Goal: Find specific page/section: Find specific page/section

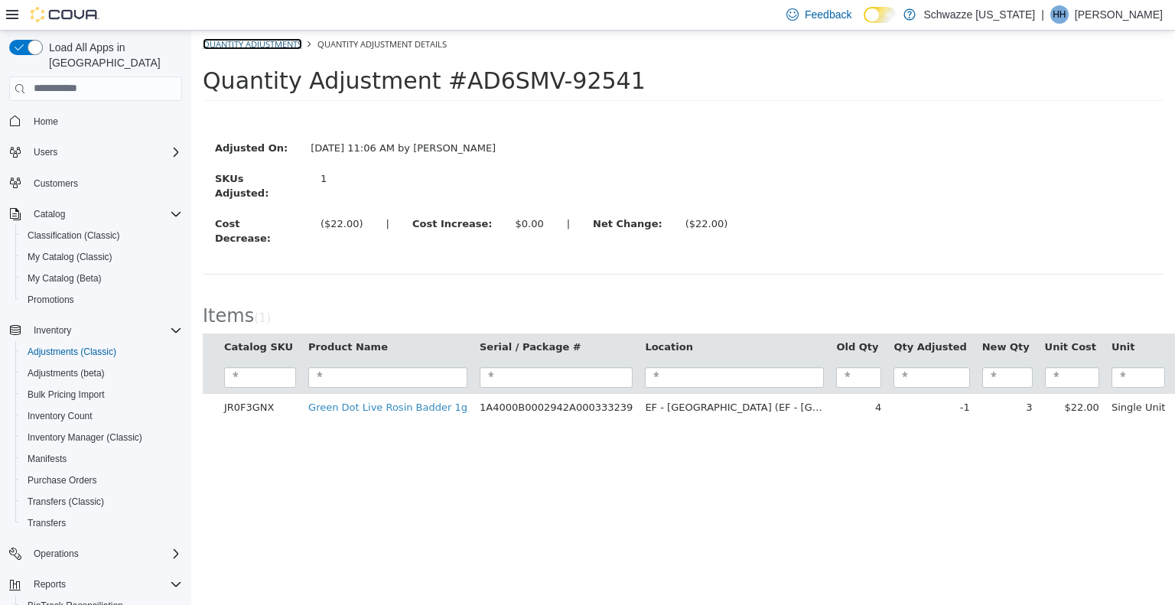
click at [254, 46] on link "Quantity Adjustments" at bounding box center [252, 42] width 99 height 11
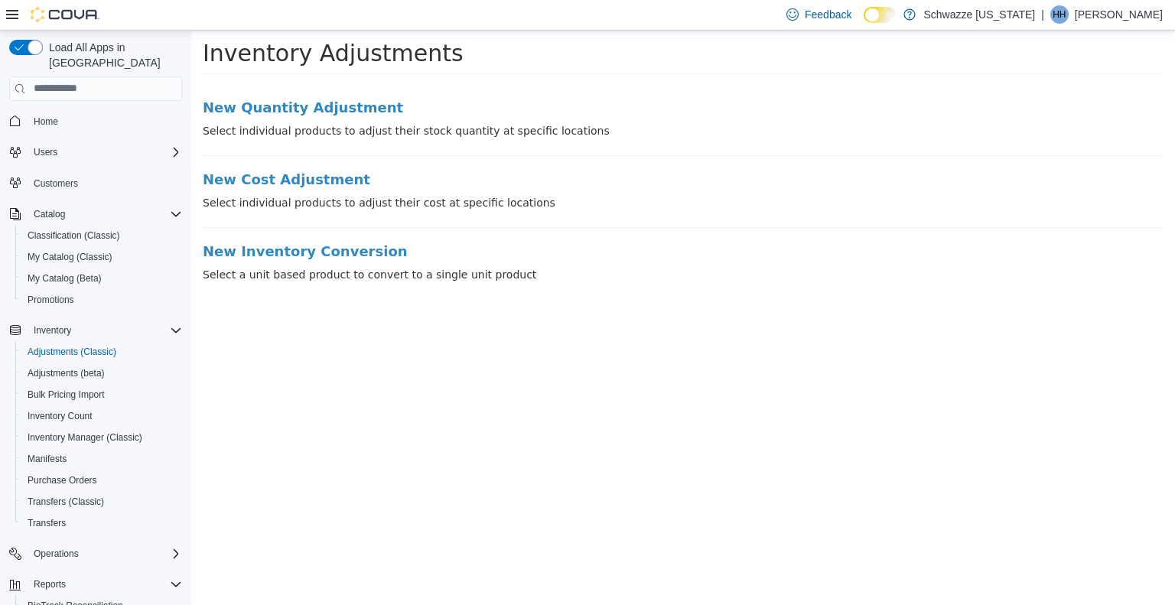
click at [249, 121] on li "New Quantity Adjustment Select individual products to adjust their stock quanti…" at bounding box center [683, 127] width 961 height 56
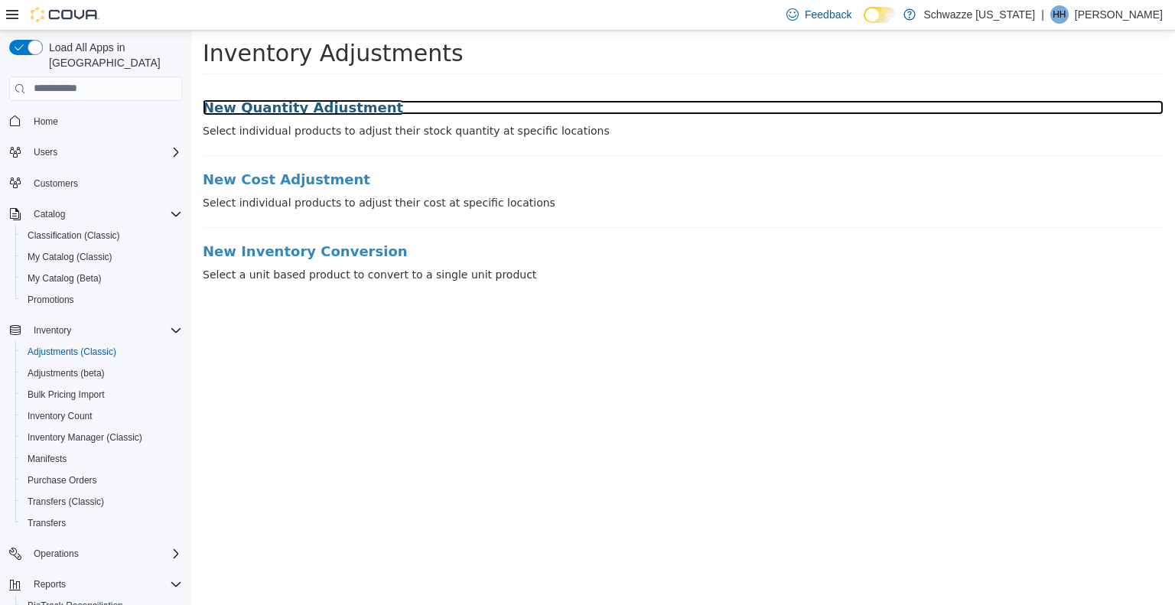
click at [233, 109] on h3 "New Quantity Adjustment" at bounding box center [683, 106] width 961 height 15
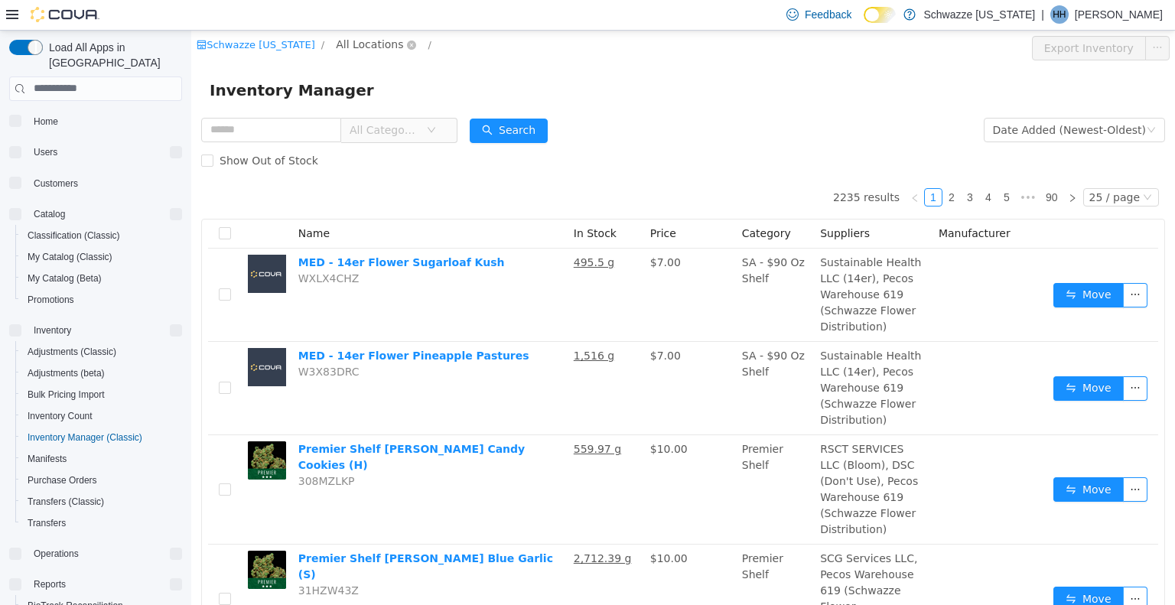
click at [355, 44] on span "All Locations" at bounding box center [369, 43] width 67 height 17
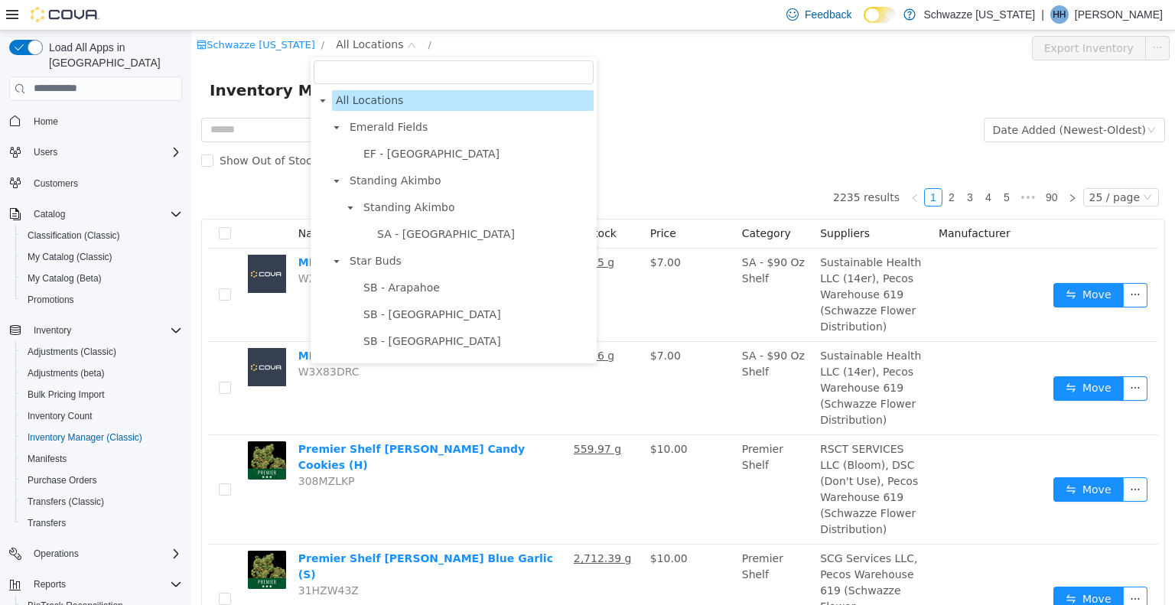
click at [621, 82] on div "Inventory Manager" at bounding box center [683, 89] width 947 height 24
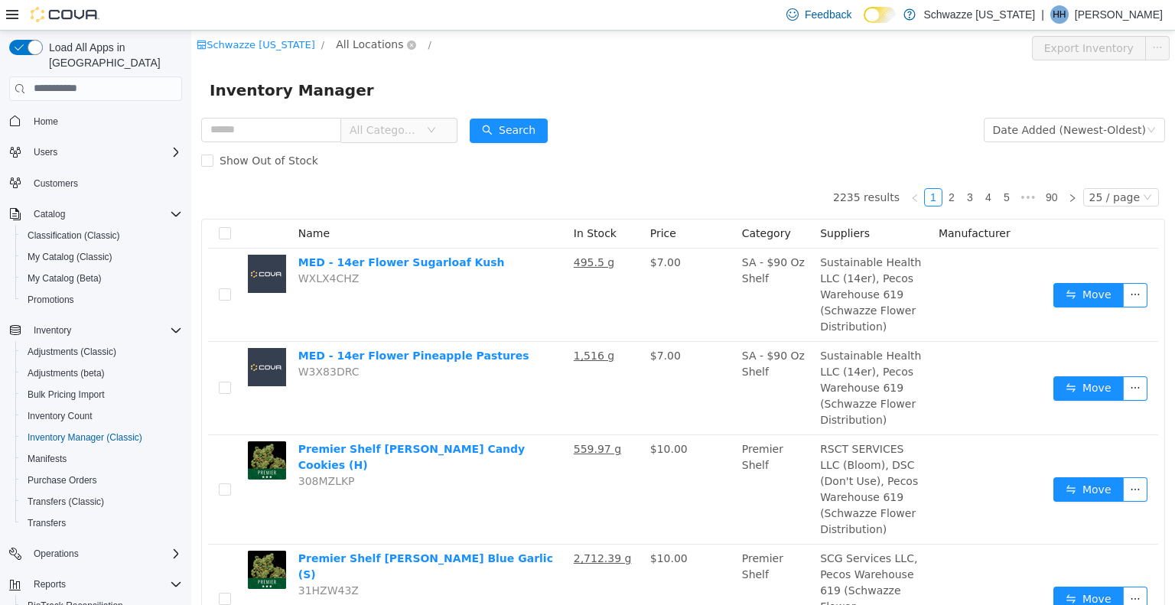
click at [336, 38] on span "All Locations" at bounding box center [369, 43] width 67 height 17
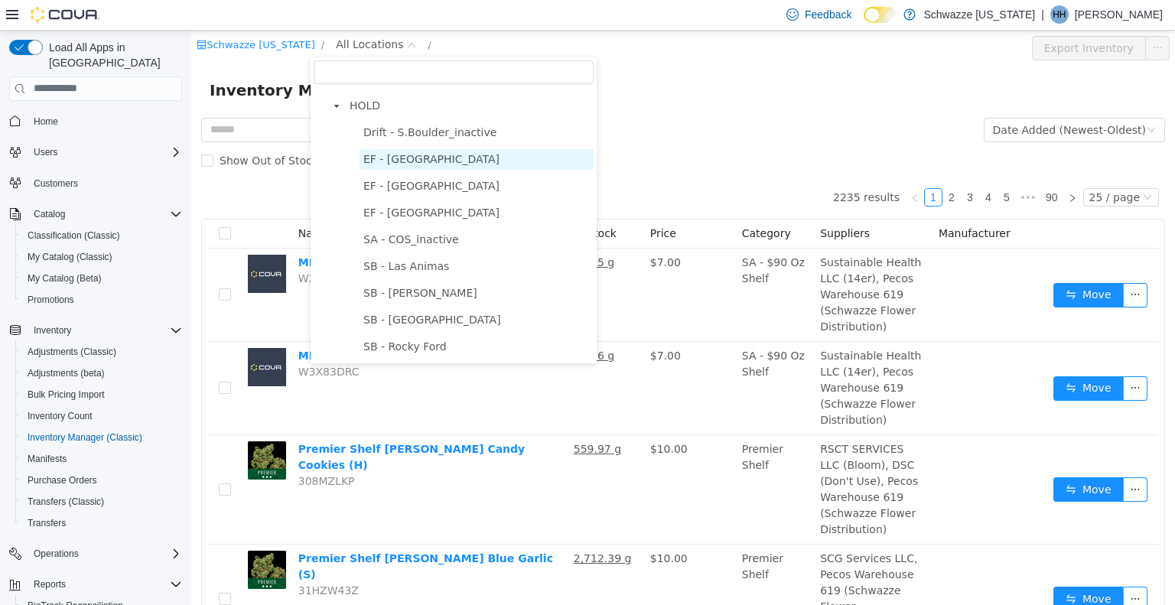
scroll to position [799, 0]
click at [437, 169] on span "EF - [GEOGRAPHIC_DATA]" at bounding box center [477, 158] width 234 height 21
